Goal: Task Accomplishment & Management: Use online tool/utility

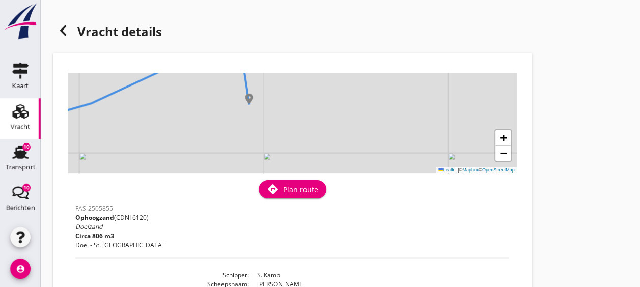
click at [413, 41] on header "Vracht details" at bounding box center [292, 32] width 479 height 41
click at [68, 29] on icon at bounding box center [63, 30] width 12 height 12
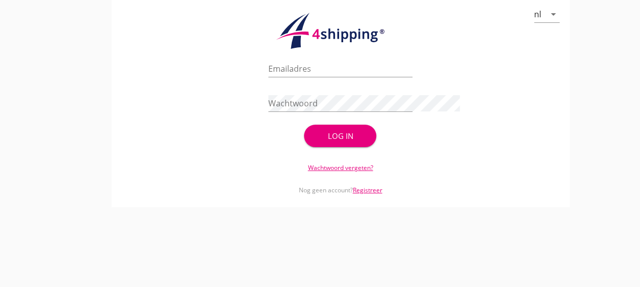
type input "[EMAIL_ADDRESS][DOMAIN_NAME]"
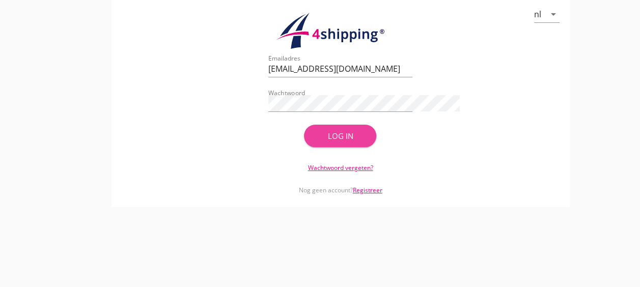
click at [312, 129] on button "Log in" at bounding box center [340, 136] width 72 height 22
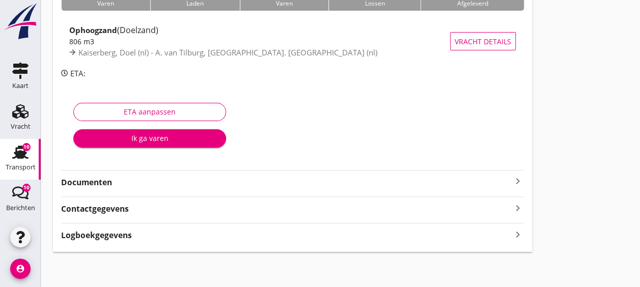
scroll to position [95, 0]
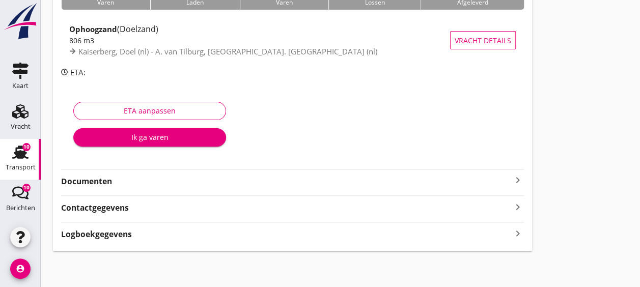
click at [180, 180] on strong "Documenten" at bounding box center [286, 182] width 451 height 12
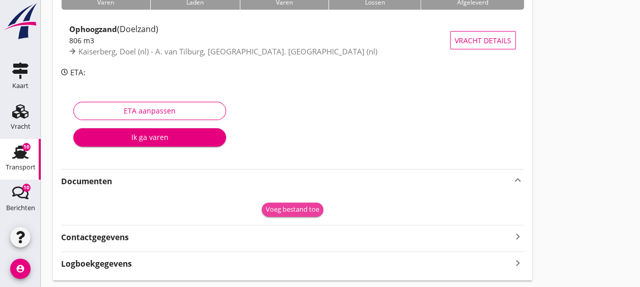
click at [302, 205] on div "Voeg bestand toe" at bounding box center [292, 210] width 53 height 10
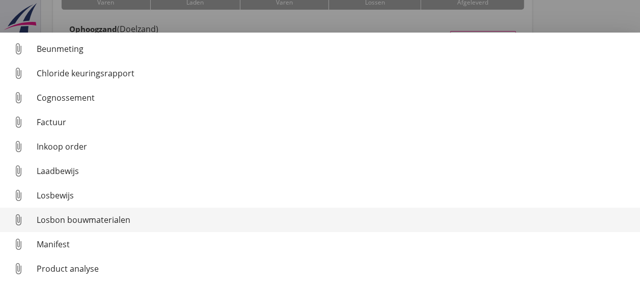
click at [134, 215] on div "Losbon bouwmaterialen" at bounding box center [334, 220] width 595 height 12
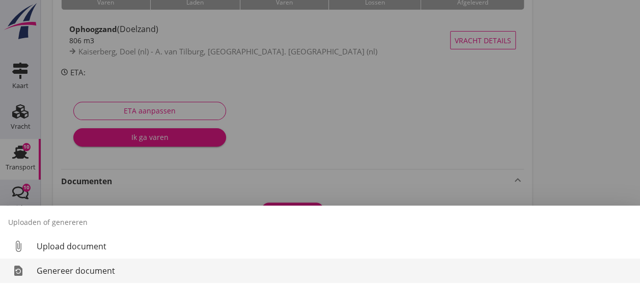
click at [138, 270] on div "Genereer document" at bounding box center [334, 271] width 595 height 12
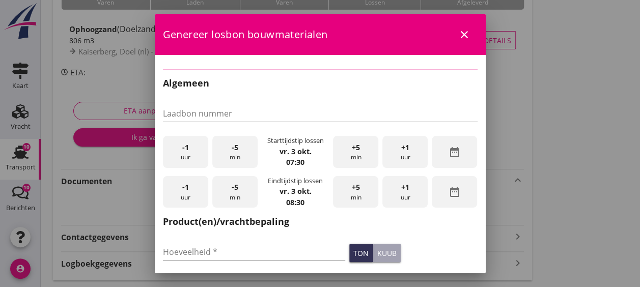
checkbox input "true"
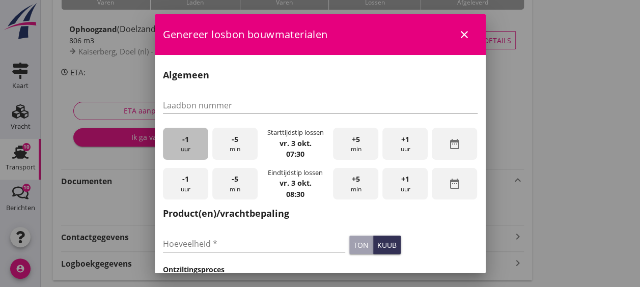
click at [182, 136] on span "-1" at bounding box center [185, 139] width 7 height 11
click at [358, 174] on div "+5 min" at bounding box center [355, 184] width 45 height 32
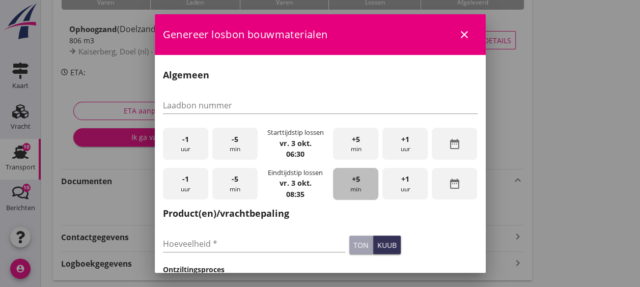
click at [358, 174] on div "+5 min" at bounding box center [355, 184] width 45 height 32
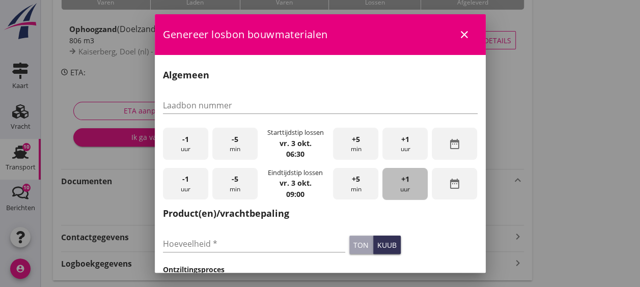
click at [401, 177] on span "+1" at bounding box center [405, 179] width 8 height 11
click at [426, 232] on div "Hoeveelheid * ton kuub" at bounding box center [320, 245] width 319 height 39
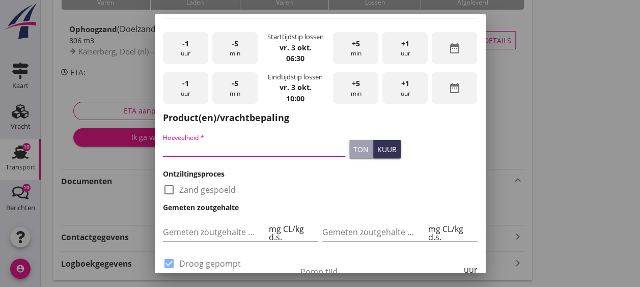
click at [233, 152] on input "Hoeveelheid *" at bounding box center [254, 148] width 183 height 16
type input "805"
click at [375, 197] on div "check_box_outline_blank Zand gespoeld" at bounding box center [320, 189] width 319 height 18
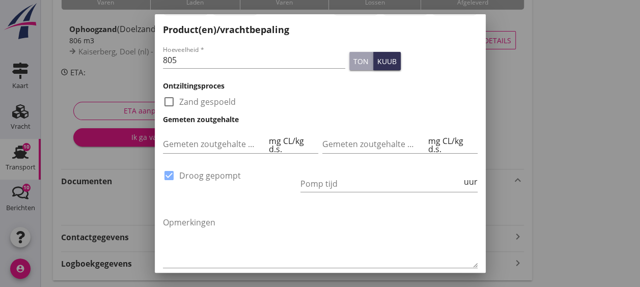
scroll to position [184, 0]
click at [364, 182] on input "Pomp tijd" at bounding box center [380, 183] width 161 height 16
type input "6"
type input "16"
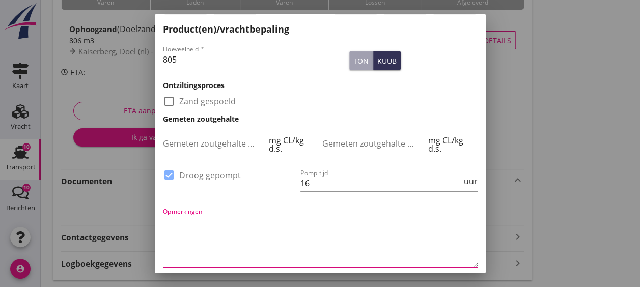
click at [360, 239] on textarea "Opmerkingen" at bounding box center [320, 240] width 315 height 53
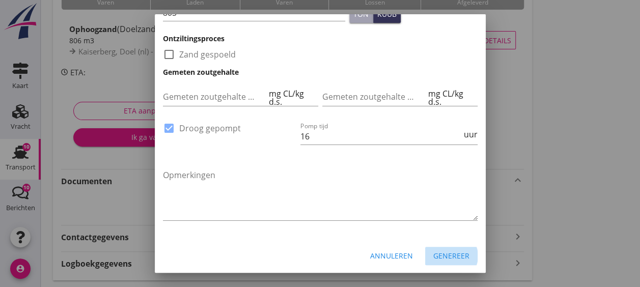
click at [452, 251] on div "Genereer" at bounding box center [451, 256] width 36 height 11
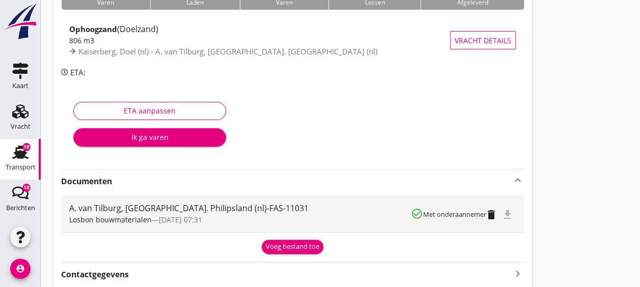
scroll to position [161, 0]
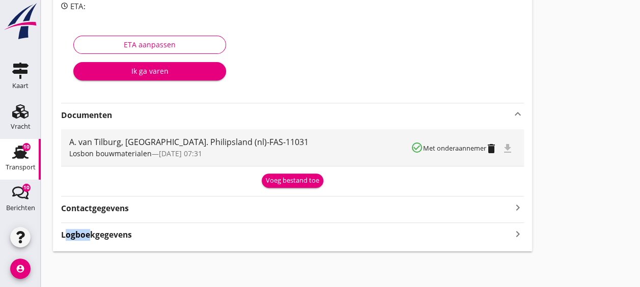
click at [21, 287] on html "Weet je zeker dat je het document wilt verwijderen? Annuleren Verwijder Documen…" at bounding box center [320, 63] width 640 height 449
drag, startPoint x: 21, startPoint y: 303, endPoint x: 86, endPoint y: 218, distance: 106.4
click at [86, 218] on div "FAS-2505855 Zandhandel Faasse B.V. ([PERSON_NAME]) local_gas_station emergency_…" at bounding box center [292, 68] width 479 height 368
drag, startPoint x: 86, startPoint y: 218, endPoint x: -2, endPoint y: 313, distance: 129.7
click at [0, 287] on html "Weet je zeker dat je het document wilt verwijderen? Annuleren Verwijder Documen…" at bounding box center [320, 63] width 640 height 449
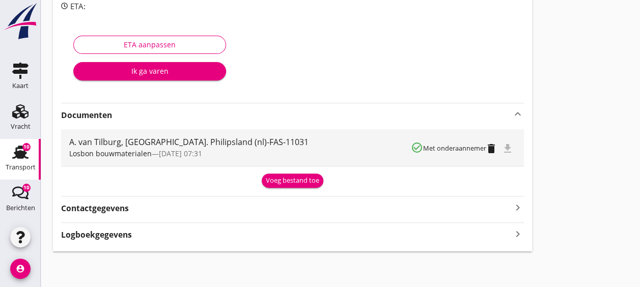
drag, startPoint x: -2, startPoint y: 313, endPoint x: 102, endPoint y: 235, distance: 130.3
click at [102, 235] on div "FAS-2505855 Zandhandel Faasse B.V. ([PERSON_NAME]) local_gas_station emergency_…" at bounding box center [292, 68] width 479 height 368
click at [331, 63] on div at bounding box center [403, 61] width 223 height 64
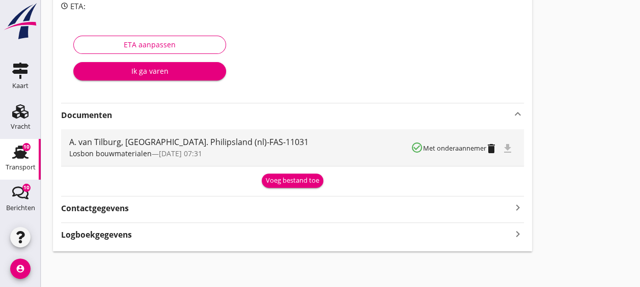
click at [98, 239] on strong "Logboekgegevens" at bounding box center [96, 235] width 71 height 12
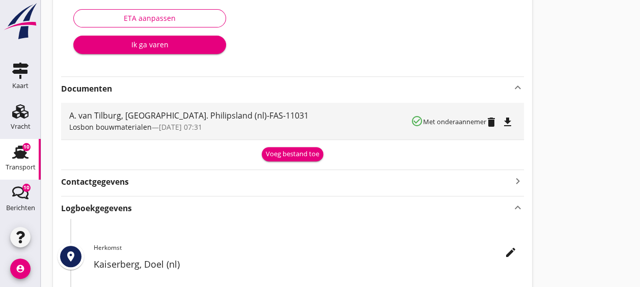
scroll to position [178, 0]
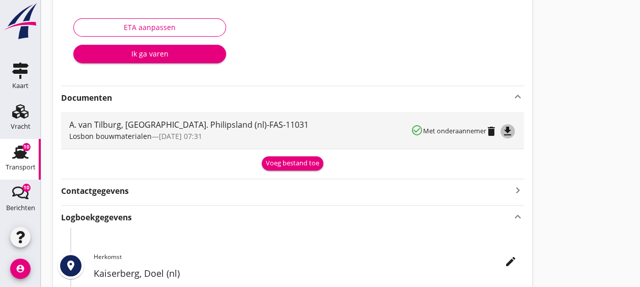
click at [512, 131] on icon "file_download" at bounding box center [508, 131] width 12 height 12
